Goal: Task Accomplishment & Management: Manage account settings

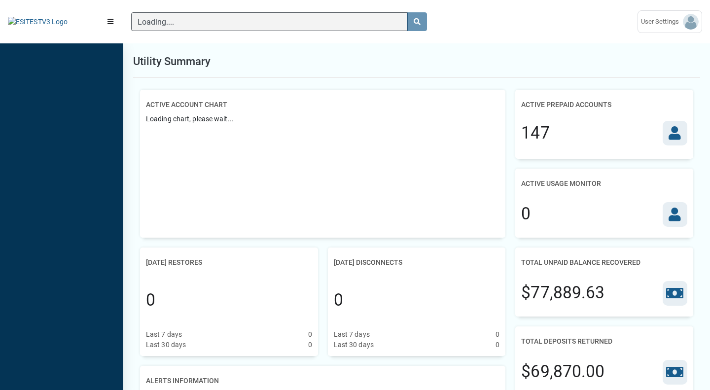
scroll to position [4, 0]
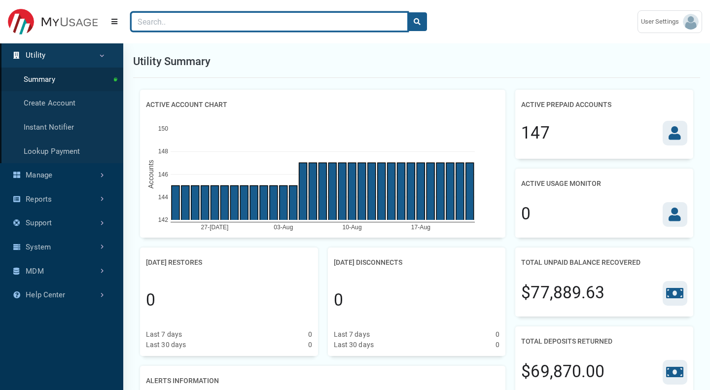
click at [250, 31] on input "Search" at bounding box center [269, 21] width 277 height 19
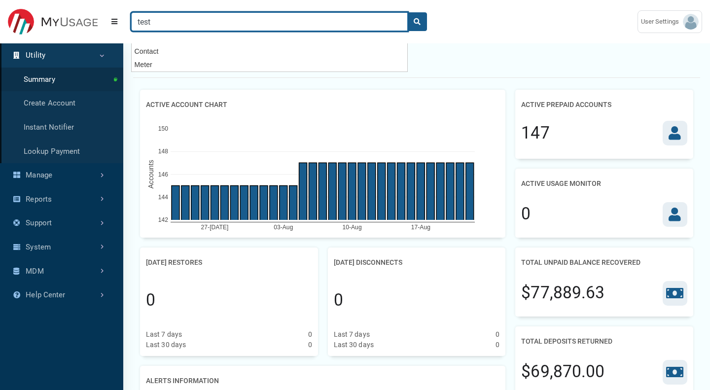
type input "test"
click at [408, 12] on button "search" at bounding box center [418, 21] width 20 height 19
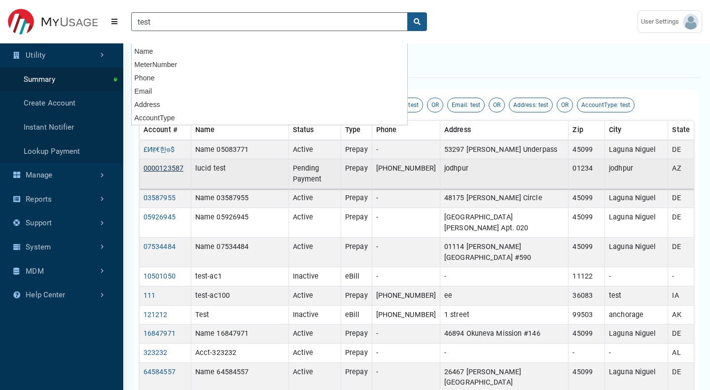
click at [171, 173] on link "0000123587" at bounding box center [164, 168] width 40 height 8
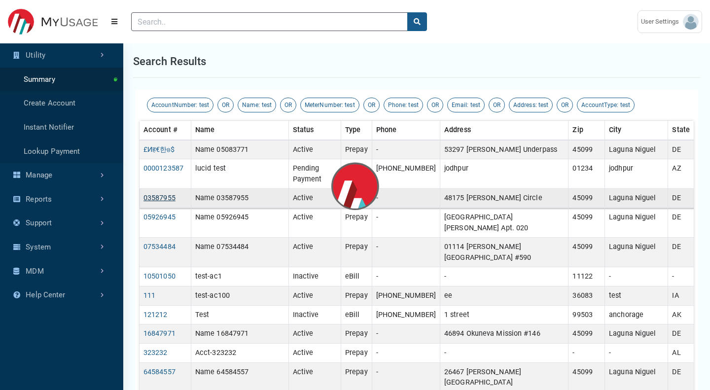
click at [167, 202] on link "03587955" at bounding box center [160, 198] width 32 height 8
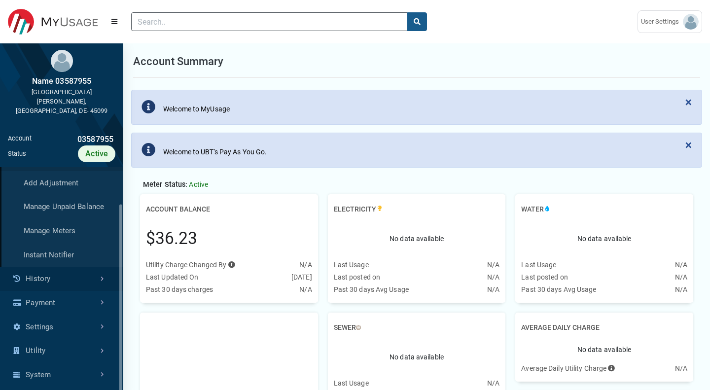
scroll to position [47, 0]
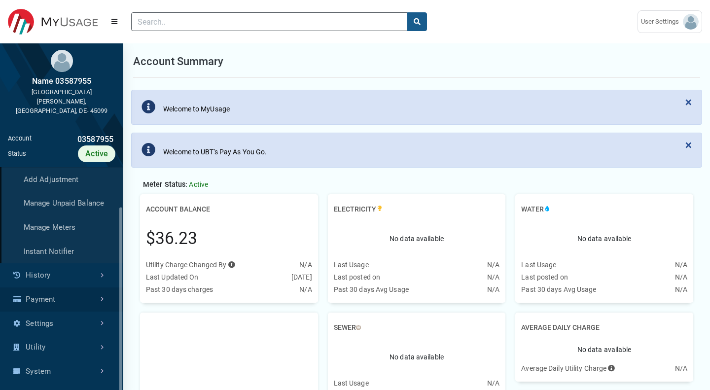
click at [60, 290] on link "Payment" at bounding box center [61, 300] width 123 height 24
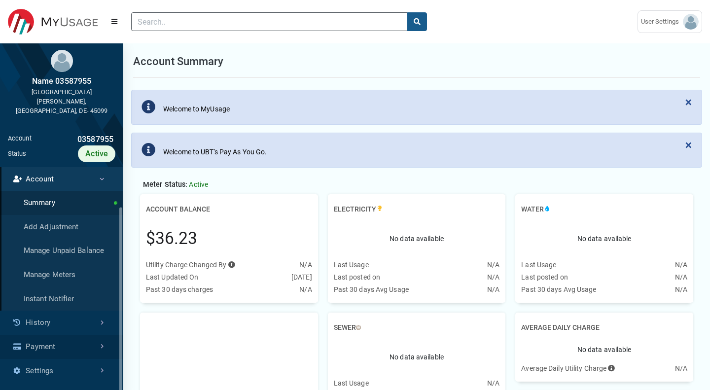
scroll to position [240, 123]
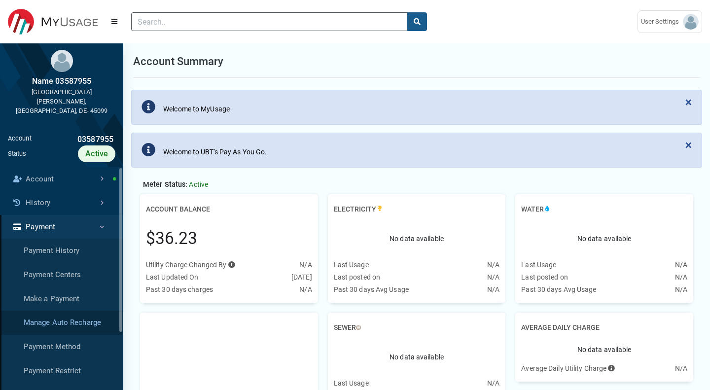
click at [88, 315] on link "Manage Auto Recharge" at bounding box center [61, 323] width 123 height 24
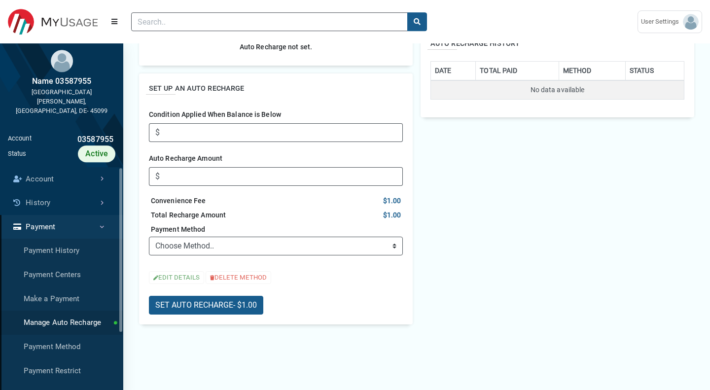
scroll to position [195, 0]
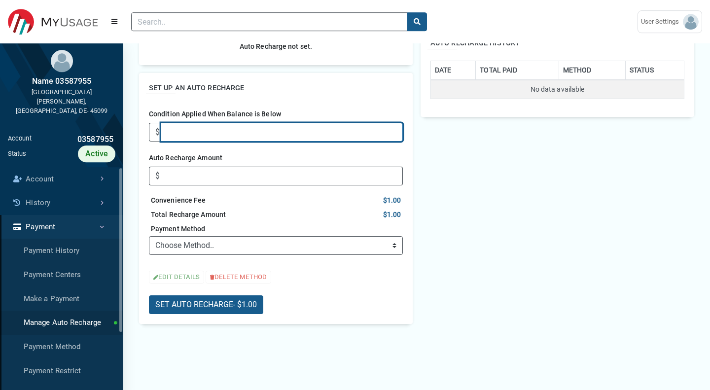
click at [226, 126] on input "Condition Applied When Balance is Below" at bounding box center [282, 132] width 242 height 19
type input "50"
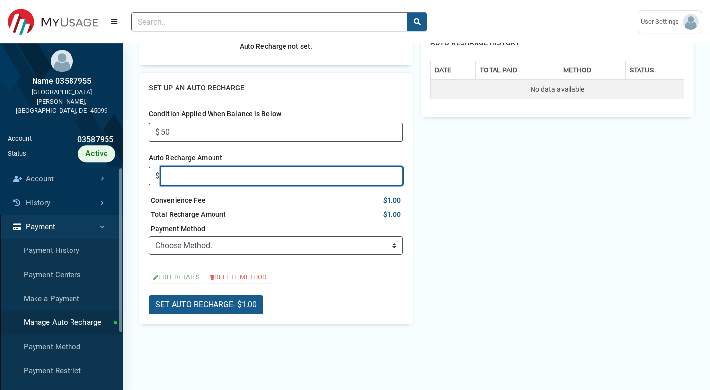
click at [250, 176] on input "Auto Recharge Amount" at bounding box center [282, 176] width 242 height 19
type input "5"
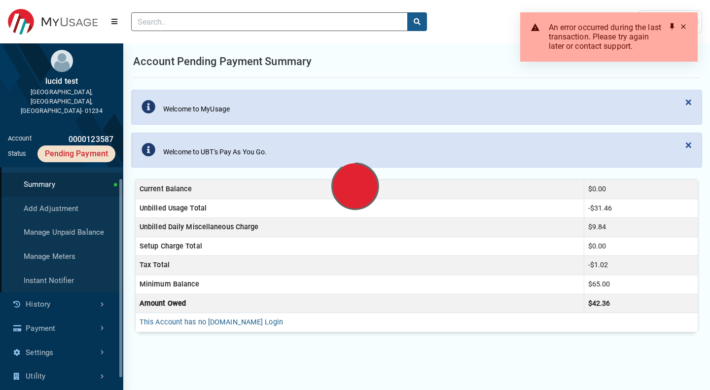
scroll to position [240, 123]
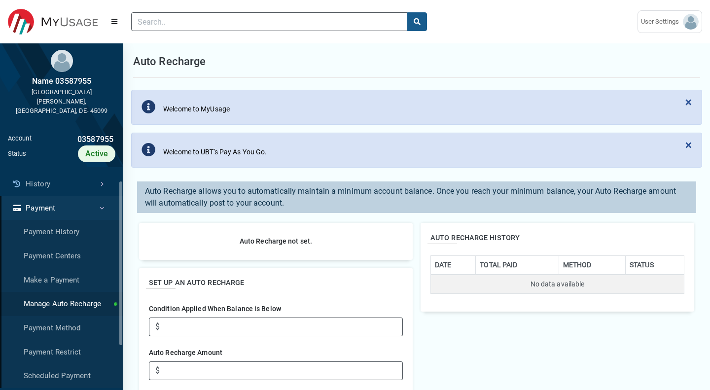
click at [73, 296] on link "Manage Auto Recharge" at bounding box center [61, 304] width 123 height 24
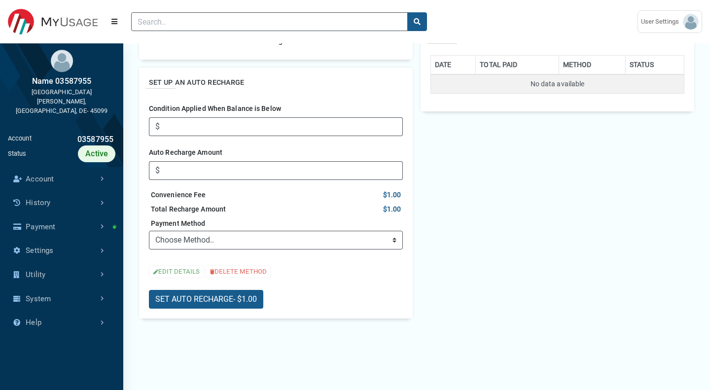
scroll to position [223, 0]
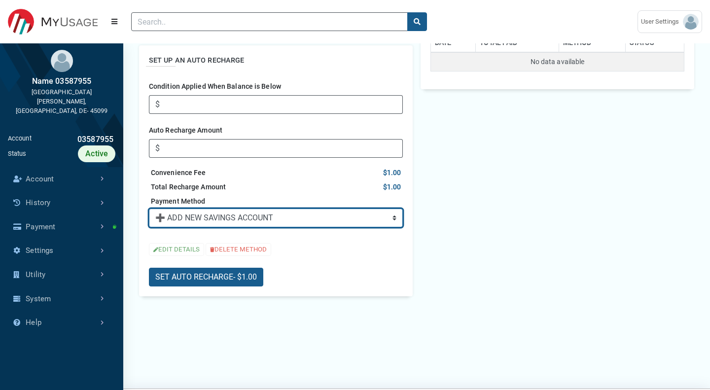
click option "➕ ADD NEW SAVINGS ACCOUNT" at bounding box center [0, 0] width 0 height 0
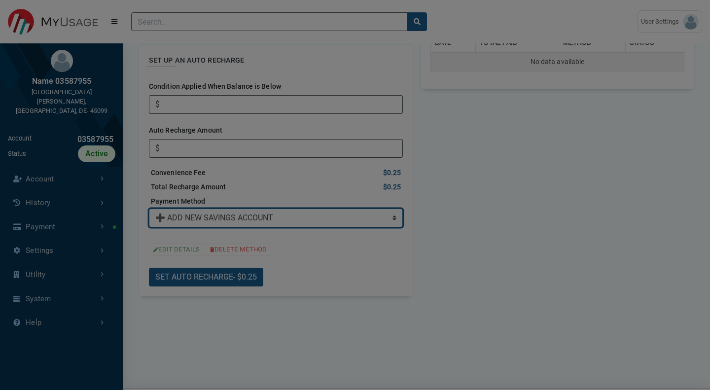
scroll to position [0, 0]
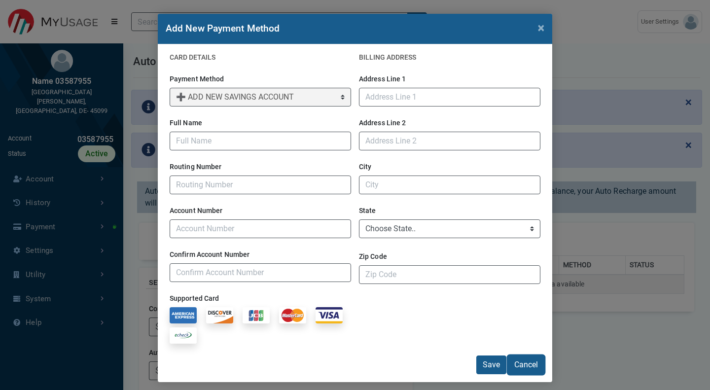
click at [521, 370] on button "Cancel" at bounding box center [526, 365] width 37 height 19
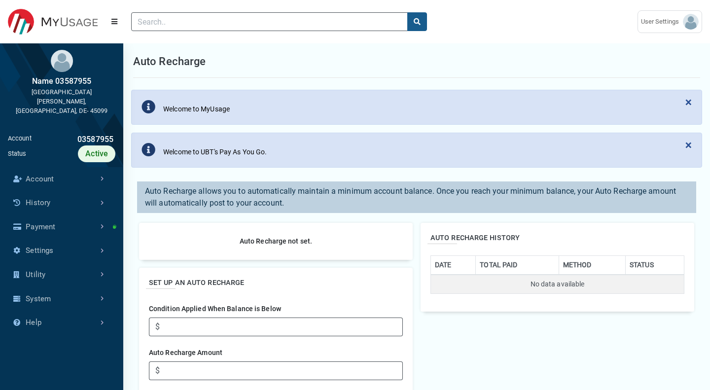
scroll to position [245, 0]
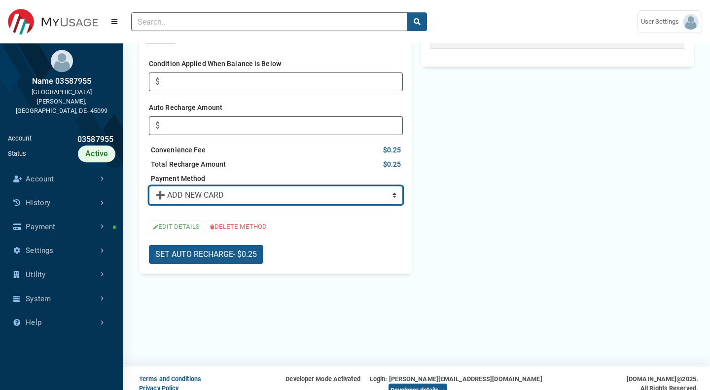
click option "➕ ADD NEW CARD" at bounding box center [0, 0] width 0 height 0
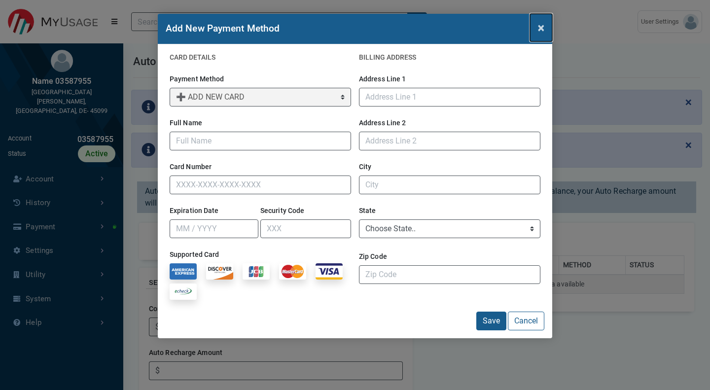
click at [539, 27] on span "×" at bounding box center [541, 28] width 6 height 14
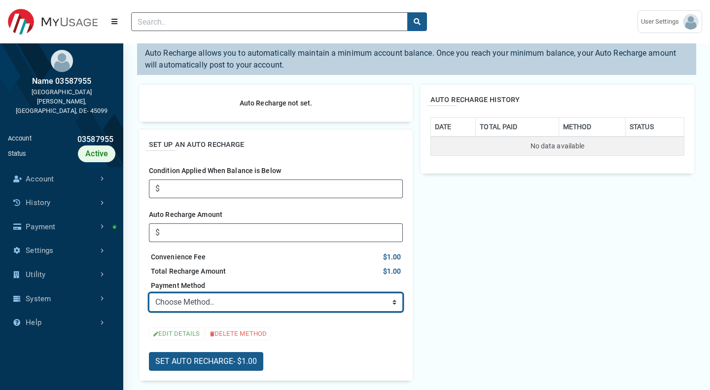
scroll to position [134, 0]
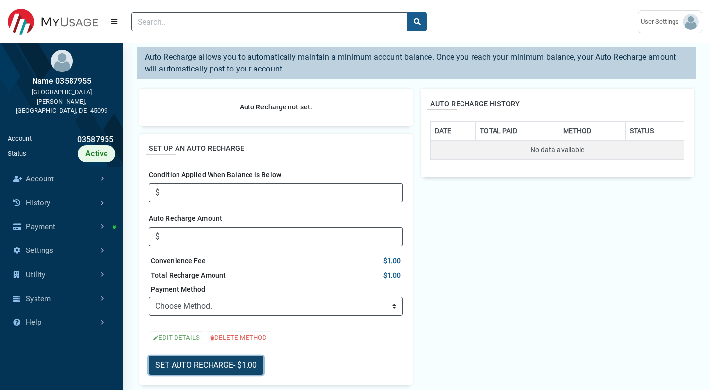
click at [228, 362] on button "SET AUTO RECHARGE - $1.00" at bounding box center [206, 365] width 114 height 19
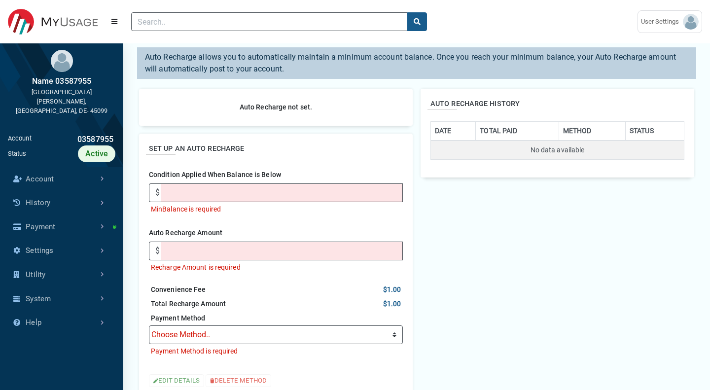
click at [478, 254] on div "AUTO RECHARGE HISTORY DATE TOTAL PAID METHOD STATUS No data available" at bounding box center [558, 258] width 282 height 355
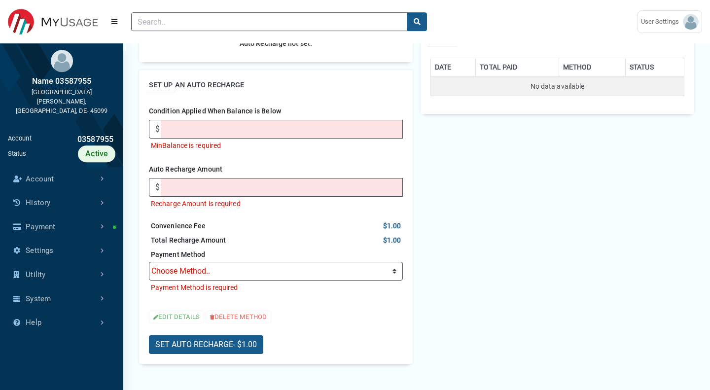
scroll to position [195, 0]
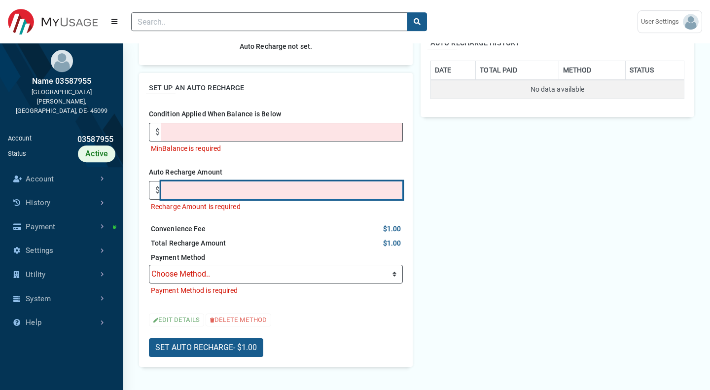
click at [244, 193] on input "Auto Recharge Amount" at bounding box center [282, 190] width 242 height 19
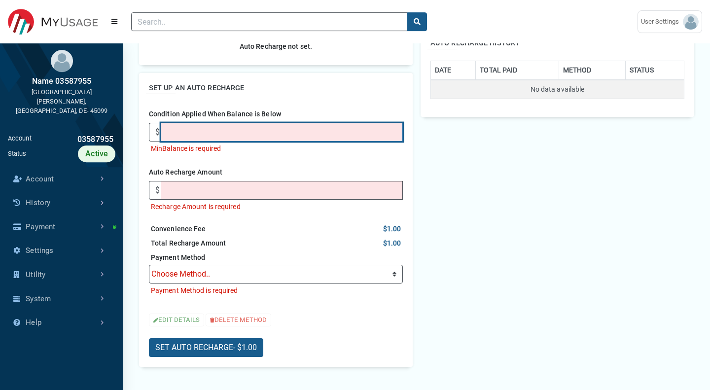
click at [221, 133] on input "Condition Applied When Balance is Below" at bounding box center [282, 132] width 242 height 19
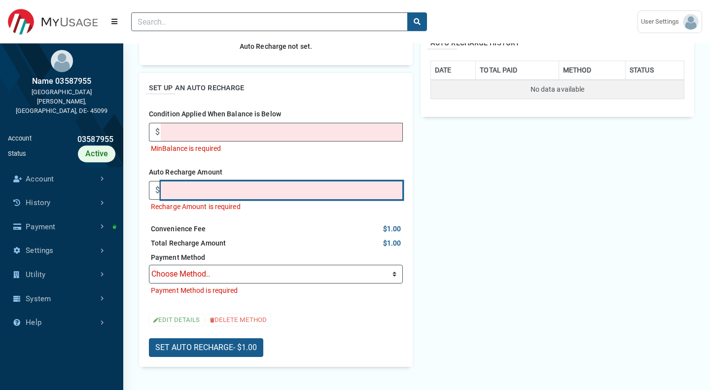
click at [245, 197] on input "Auto Recharge Amount" at bounding box center [282, 190] width 242 height 19
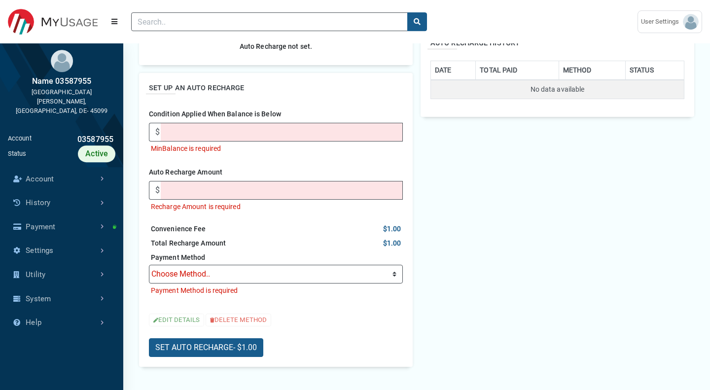
click at [283, 285] on li "Payment Method is required" at bounding box center [276, 291] width 254 height 14
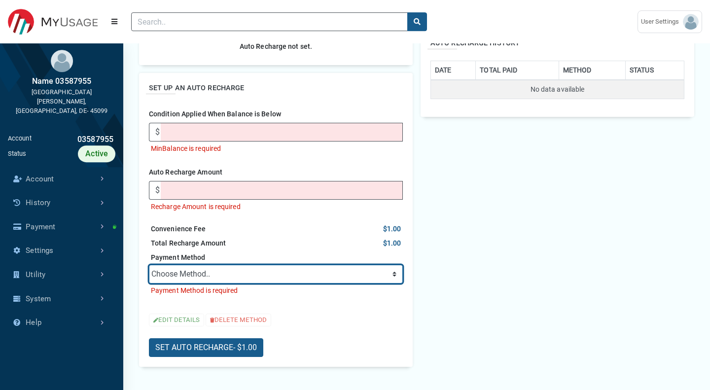
select select "savings"
click option "➕ ADD NEW SAVINGS ACCOUNT" at bounding box center [0, 0] width 0 height 0
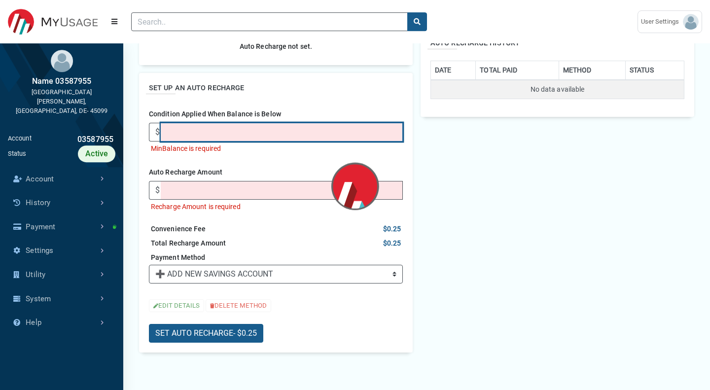
click at [261, 134] on input "Condition Applied When Balance is Below" at bounding box center [282, 132] width 242 height 19
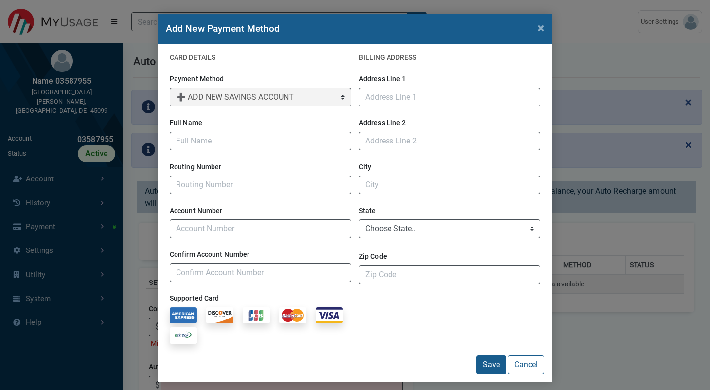
type input "1"
click at [542, 32] on span "×" at bounding box center [541, 28] width 6 height 14
select select "default"
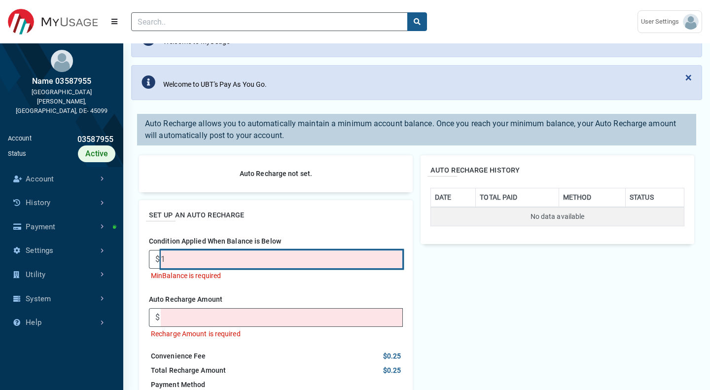
scroll to position [69, 0]
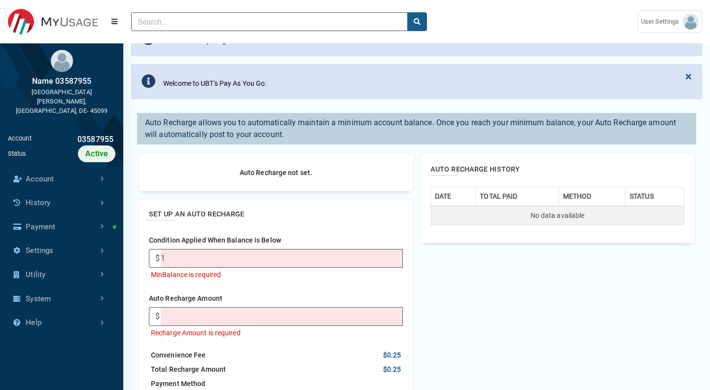
click at [292, 271] on li "MinBalance is required" at bounding box center [276, 275] width 254 height 14
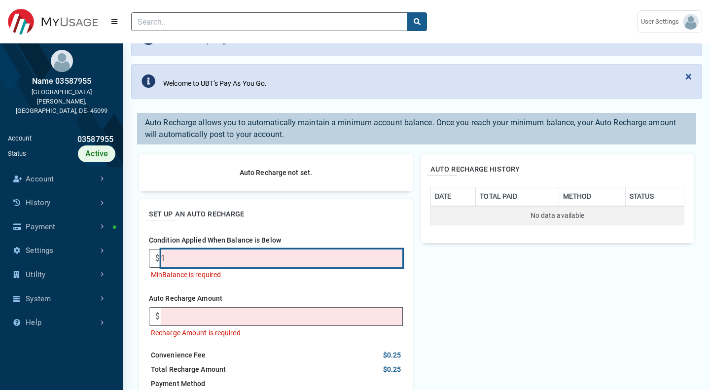
click at [291, 265] on input "1" at bounding box center [282, 258] width 242 height 19
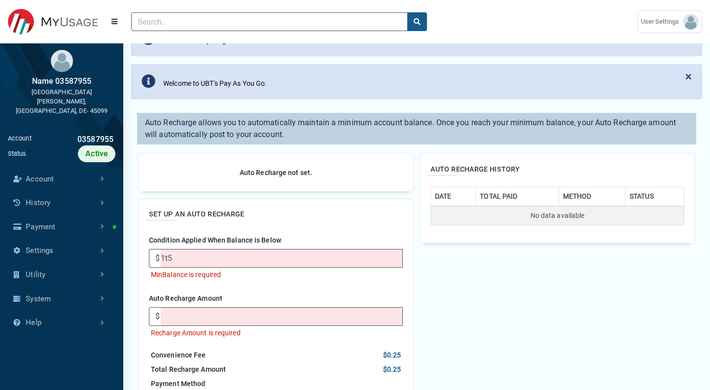
click at [291, 276] on li "MinBalance is required" at bounding box center [276, 275] width 254 height 14
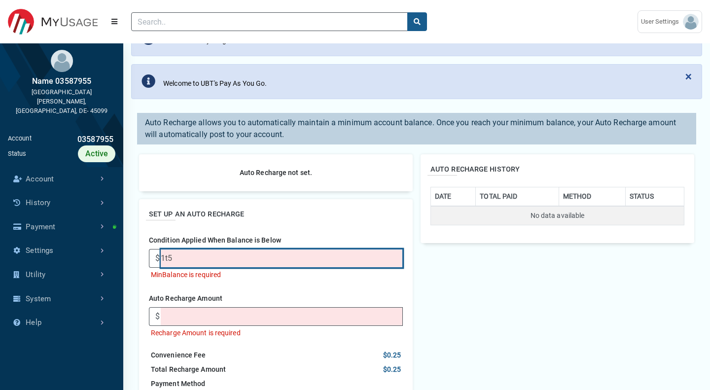
click at [186, 256] on input "1t5" at bounding box center [282, 258] width 242 height 19
type input "150"
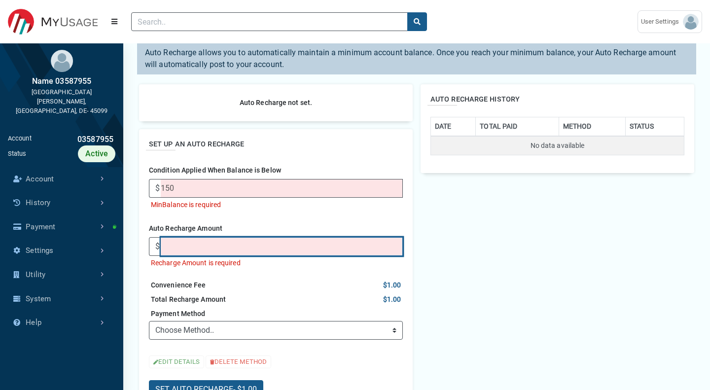
scroll to position [224, 0]
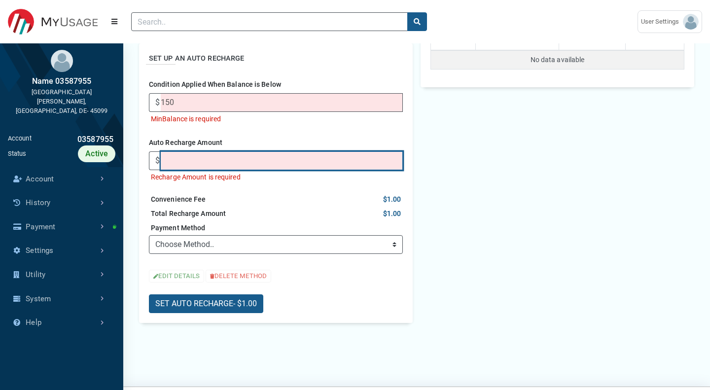
click at [262, 163] on input "Auto Recharge Amount" at bounding box center [282, 160] width 242 height 19
type input "200"
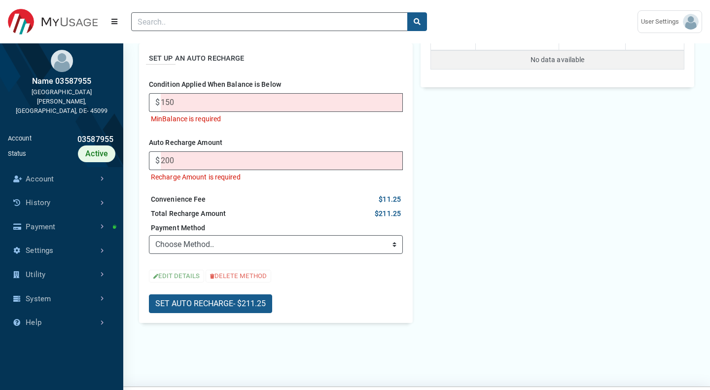
click at [459, 197] on div "AUTO RECHARGE HISTORY DATE TOTAL PAID METHOD STATUS No data available" at bounding box center [558, 161] width 282 height 340
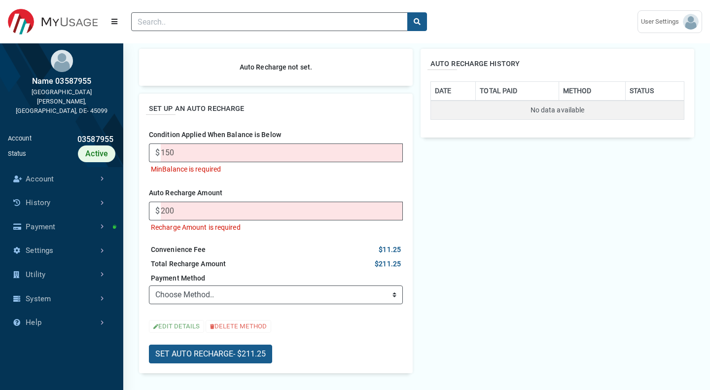
scroll to position [196, 0]
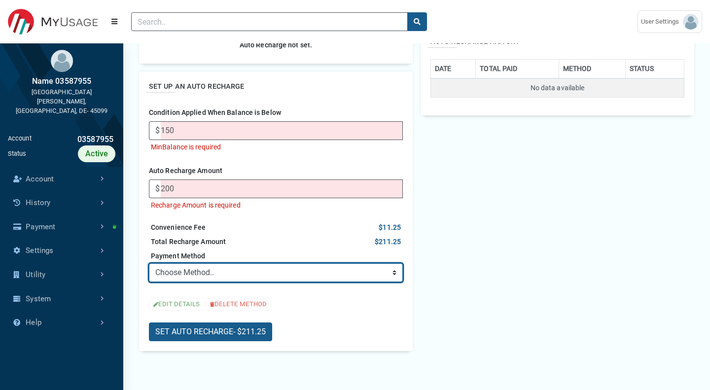
select select "credit"
click option "➕ ADD NEW CARD" at bounding box center [0, 0] width 0 height 0
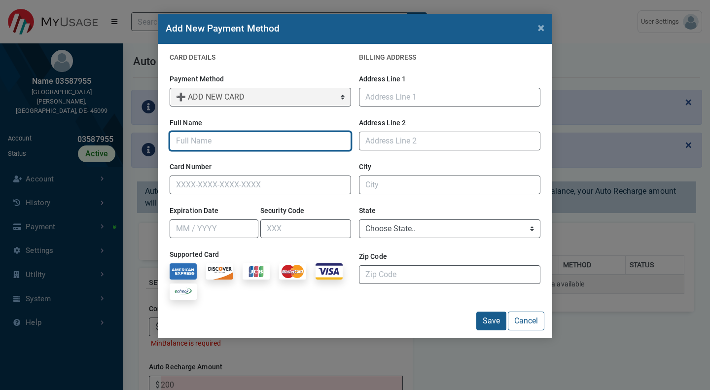
click at [227, 142] on input "Full Name" at bounding box center [261, 141] width 182 height 19
type input "Test"
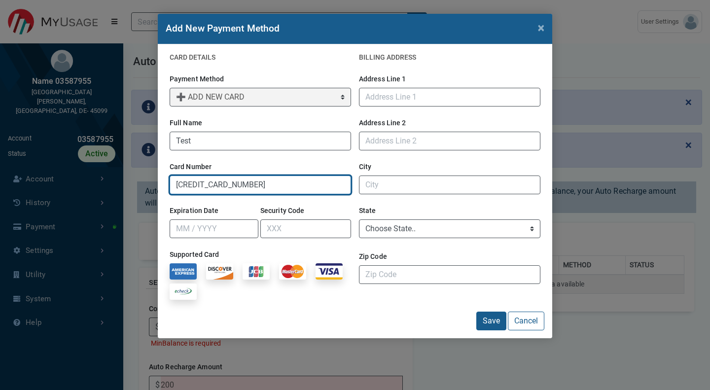
type input "[CREDIT_CARD_NUMBER]"
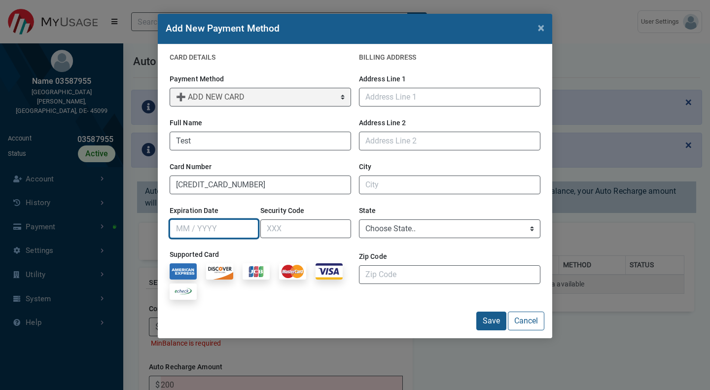
click at [208, 237] on input "Expiration Date" at bounding box center [214, 229] width 89 height 19
type input "10 / 2025"
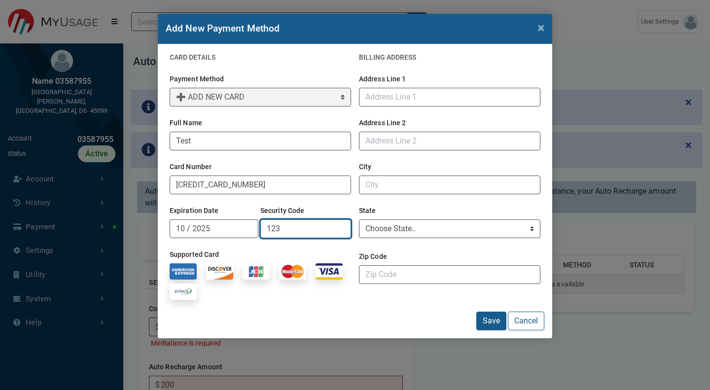
type input "123"
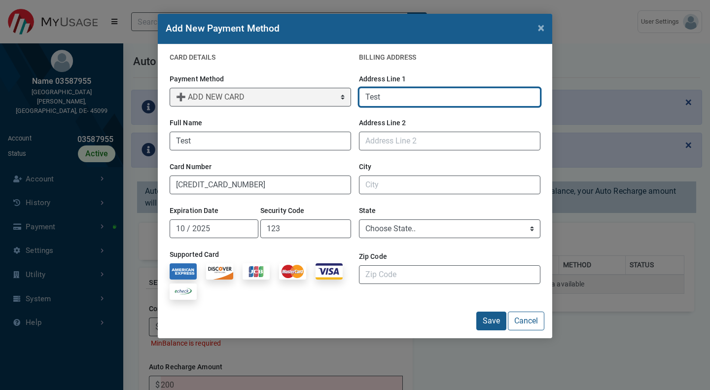
type input "Test"
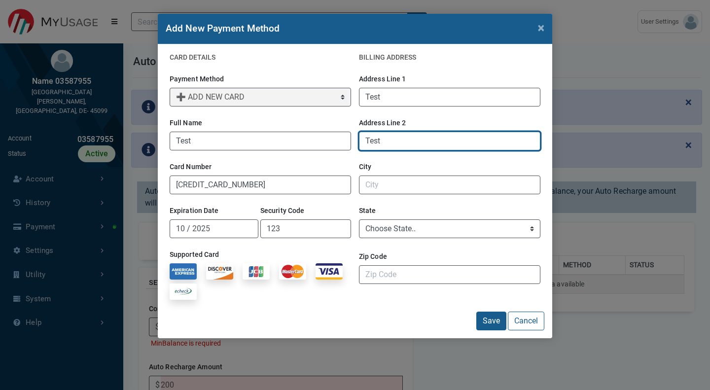
type input "Test"
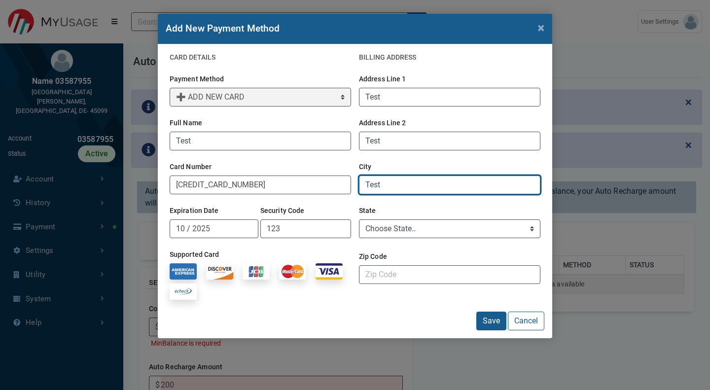
type input "Test"
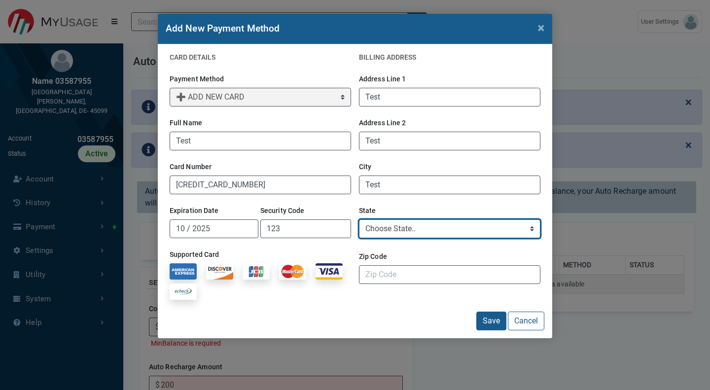
select select "TN"
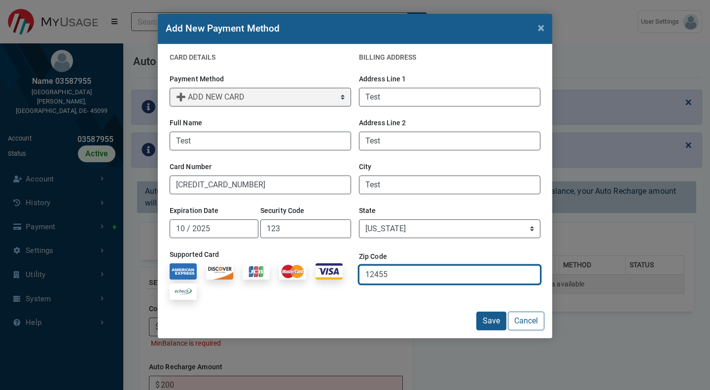
type input "12455"
click at [477, 312] on button "Save" at bounding box center [492, 321] width 30 height 19
select select "95fa36b6-8620-40fa-8ca1-2ab52527cdcc"
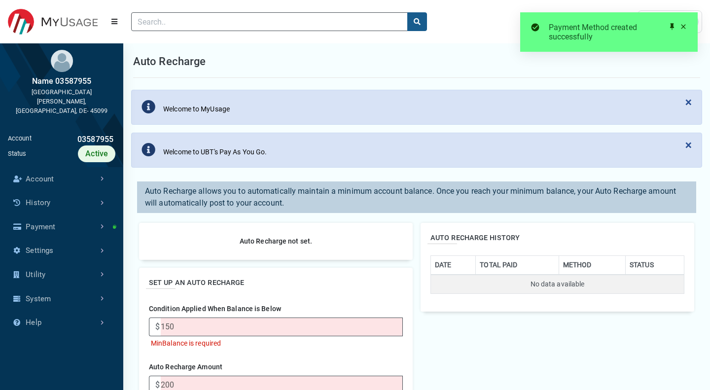
scroll to position [260, 0]
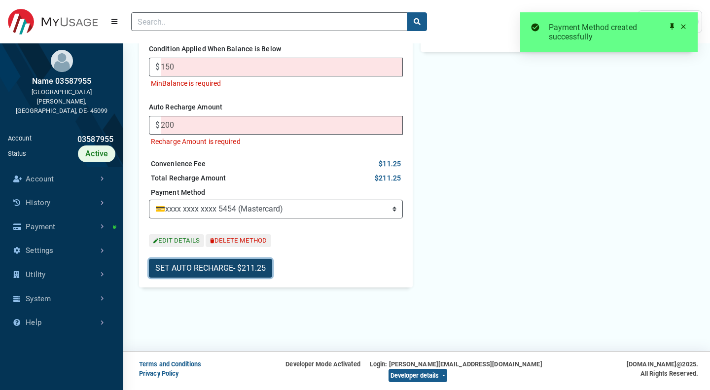
click at [195, 271] on button "SET AUTO RECHARGE - $211.25" at bounding box center [210, 268] width 123 height 19
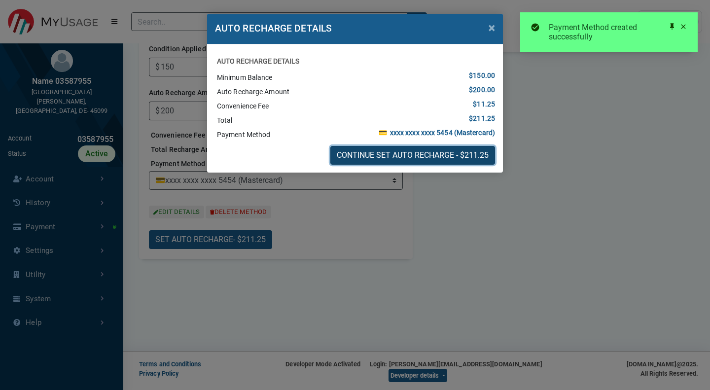
click at [392, 153] on button "CONTINUE SET AUTO RECHARGE - $211.25" at bounding box center [413, 155] width 165 height 19
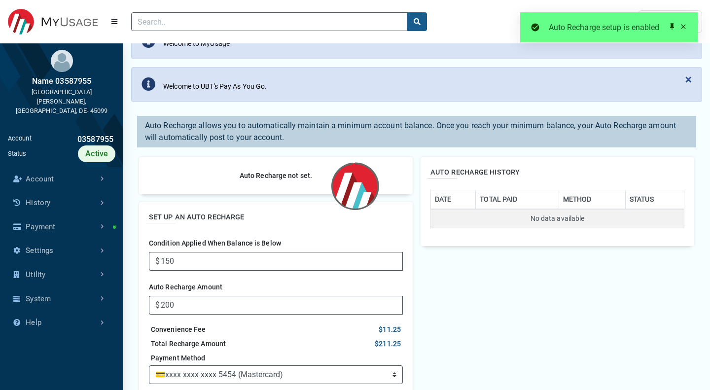
scroll to position [65, 0]
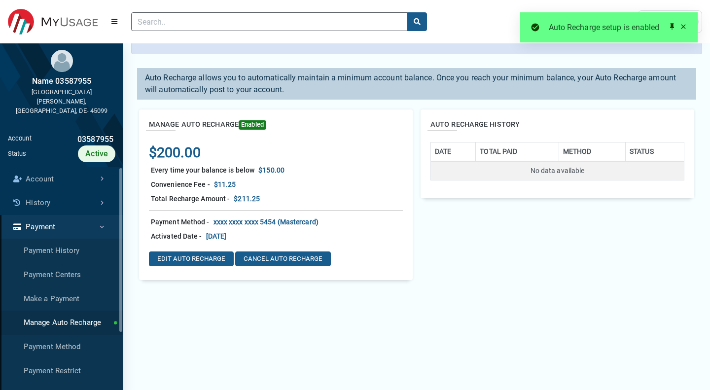
scroll to position [114, 0]
click at [255, 128] on span "Enabled" at bounding box center [253, 124] width 28 height 9
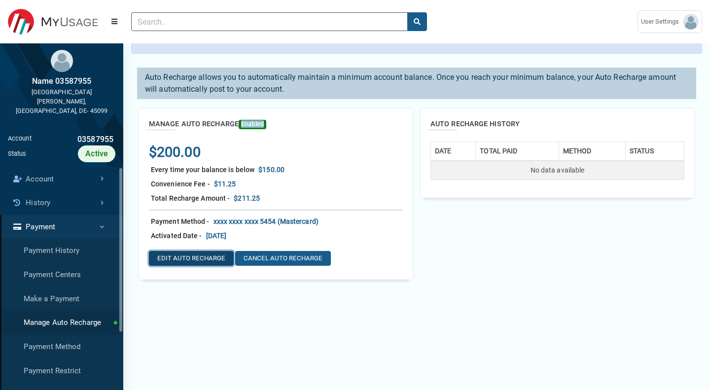
click at [185, 260] on button "EDIT AUTO RECHARGE" at bounding box center [191, 258] width 85 height 15
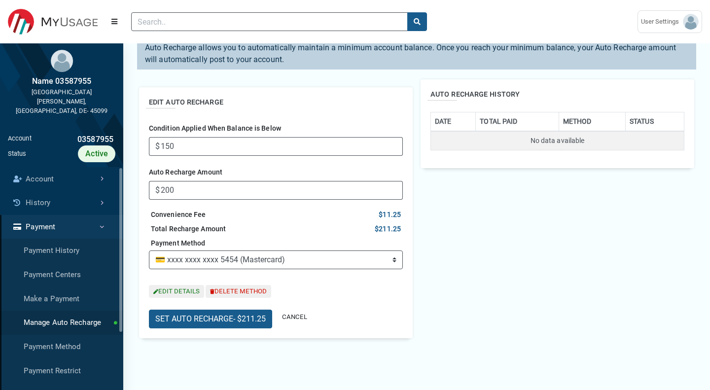
scroll to position [162, 0]
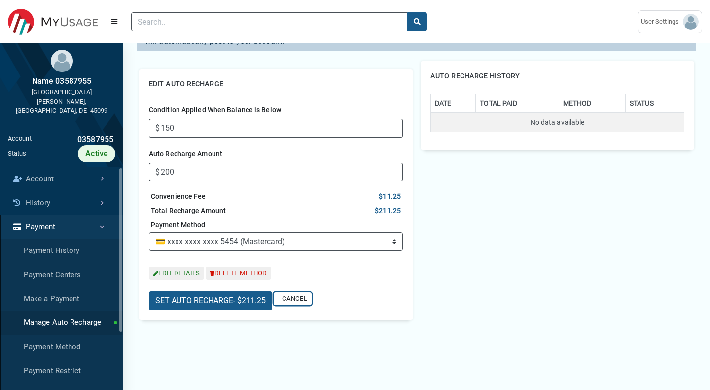
click at [295, 297] on button "CANCEL" at bounding box center [293, 299] width 38 height 13
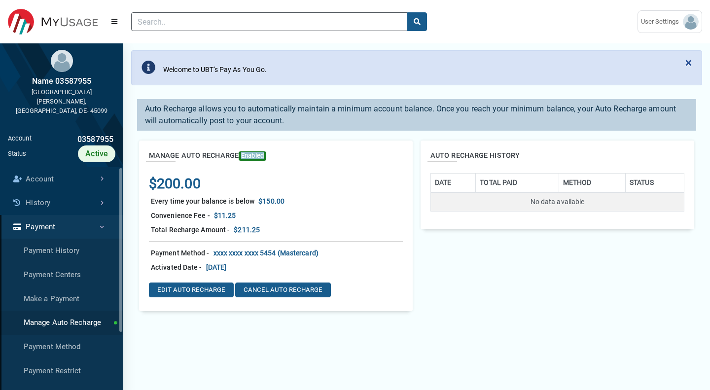
scroll to position [77, 0]
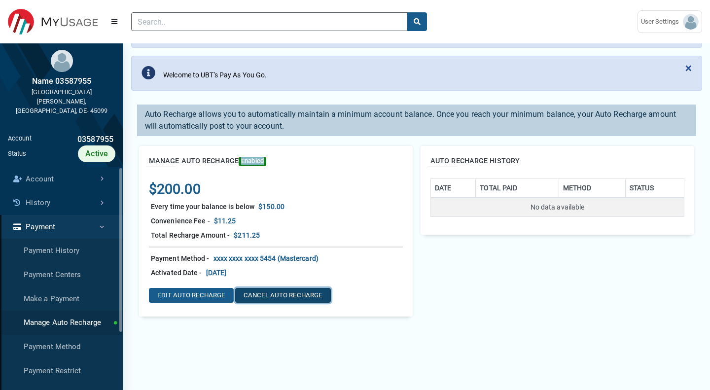
click at [298, 293] on button "CANCEL AUTO RECHARGE" at bounding box center [283, 295] width 96 height 15
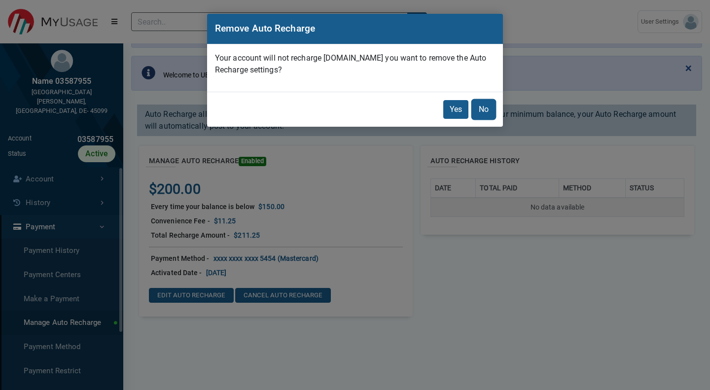
click at [486, 105] on button "No" at bounding box center [484, 109] width 23 height 19
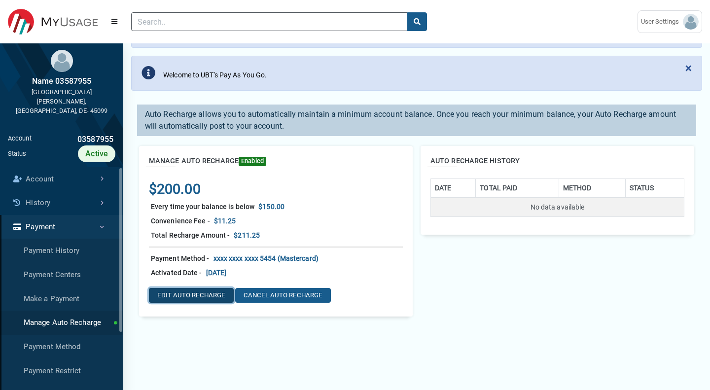
click at [196, 298] on button "EDIT AUTO RECHARGE" at bounding box center [191, 295] width 85 height 15
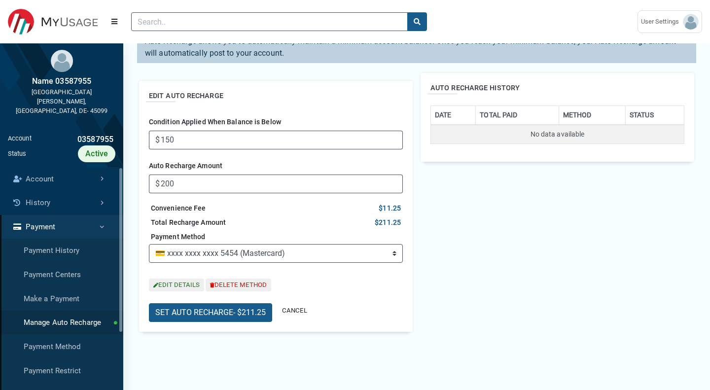
scroll to position [150, 0]
click at [294, 309] on button "CANCEL" at bounding box center [293, 310] width 38 height 13
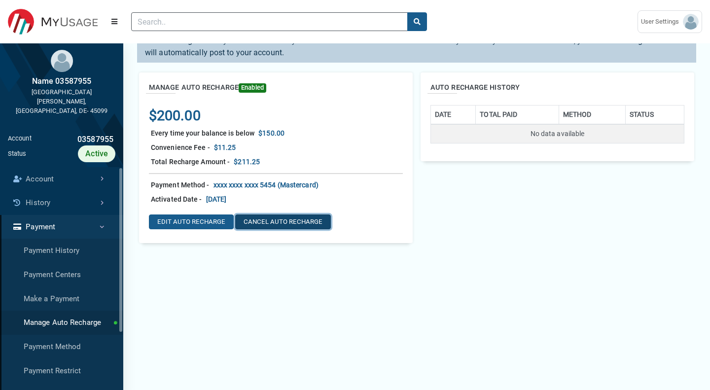
click at [273, 224] on button "CANCEL AUTO RECHARGE" at bounding box center [283, 222] width 96 height 15
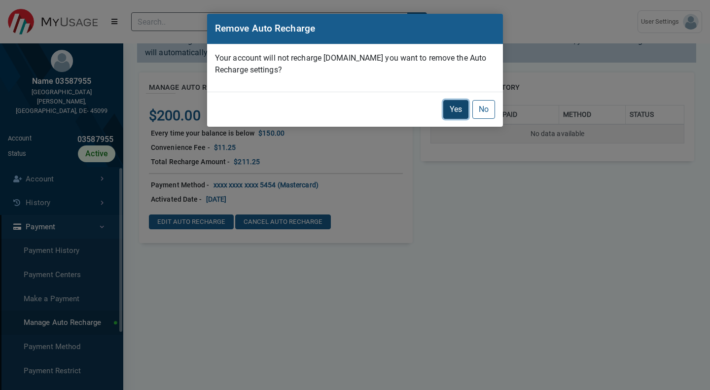
click at [448, 107] on button "Yes" at bounding box center [456, 109] width 25 height 19
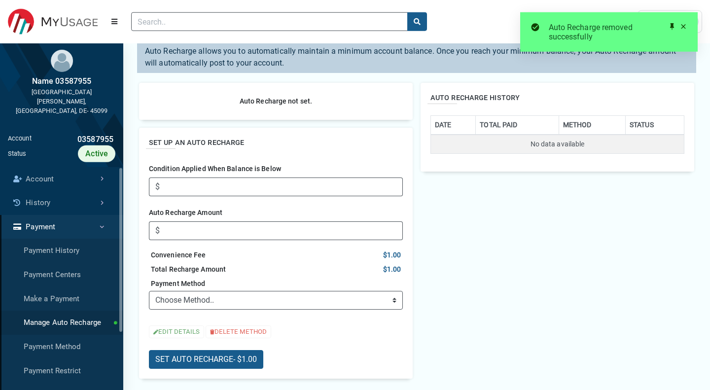
scroll to position [136, 0]
